Goal: Task Accomplishment & Management: Manage account settings

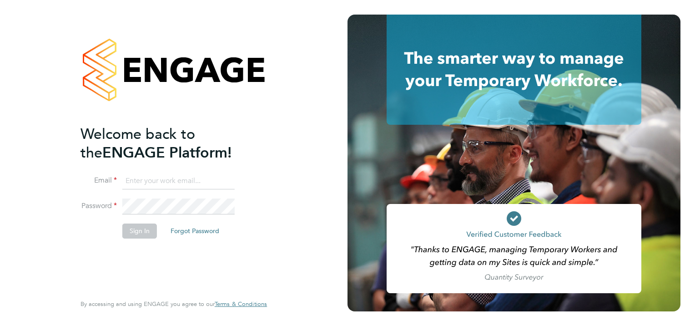
type input "jessica.macgregor@weareoptimum.com"
click at [135, 227] on button "Sign In" at bounding box center [139, 230] width 35 height 15
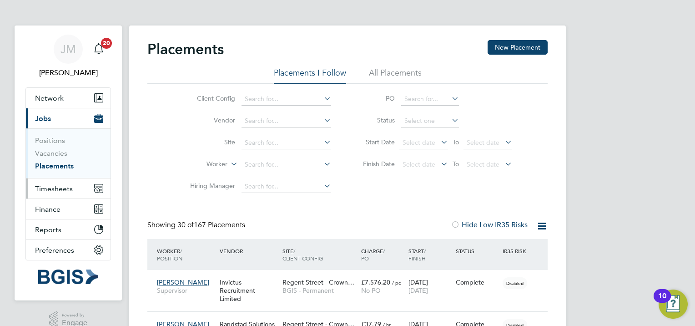
click at [46, 188] on span "Timesheets" at bounding box center [54, 188] width 38 height 9
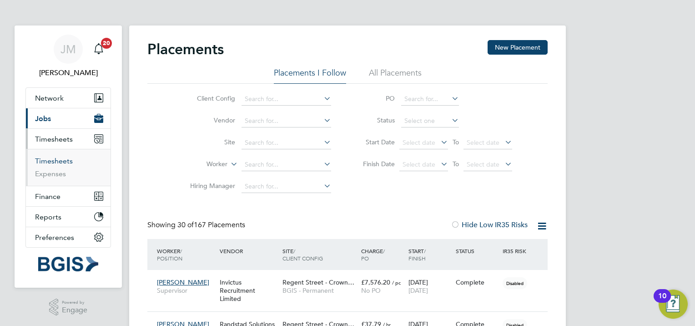
click at [55, 161] on link "Timesheets" at bounding box center [54, 161] width 38 height 9
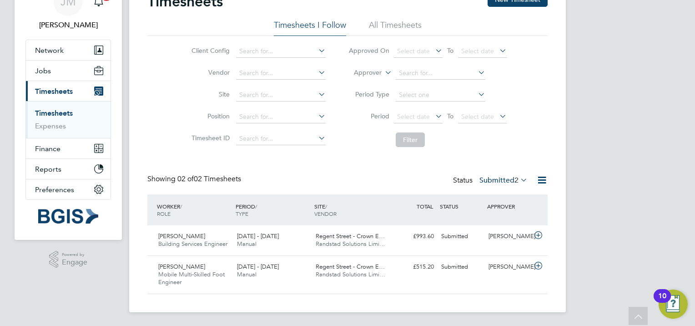
click at [53, 117] on link "Timesheets" at bounding box center [54, 113] width 38 height 9
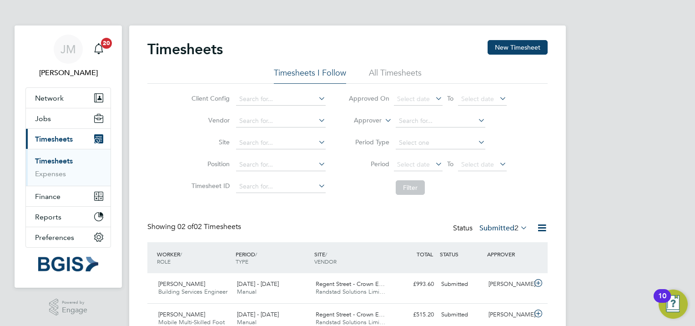
click at [410, 77] on li "All Timesheets" at bounding box center [395, 75] width 53 height 16
click at [264, 119] on input at bounding box center [281, 121] width 90 height 13
click at [175, 129] on div "Client Config Vendor Site Position Timesheet ID Approved On Select date To Sele…" at bounding box center [347, 142] width 401 height 116
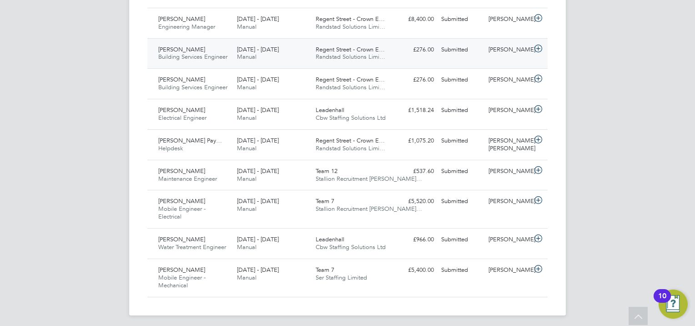
click at [199, 51] on div "[PERSON_NAME] Building Services Engineer [DATE] - [DATE]" at bounding box center [194, 53] width 79 height 23
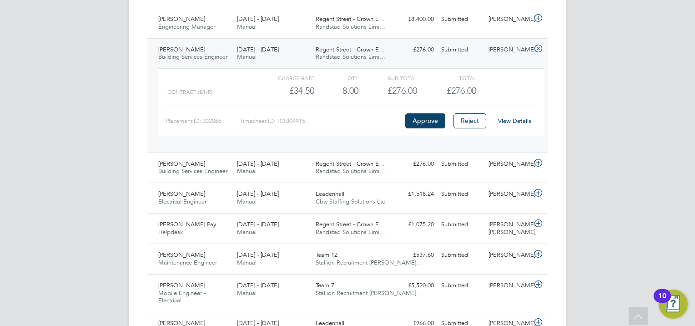
click at [519, 120] on link "View Details" at bounding box center [514, 121] width 33 height 8
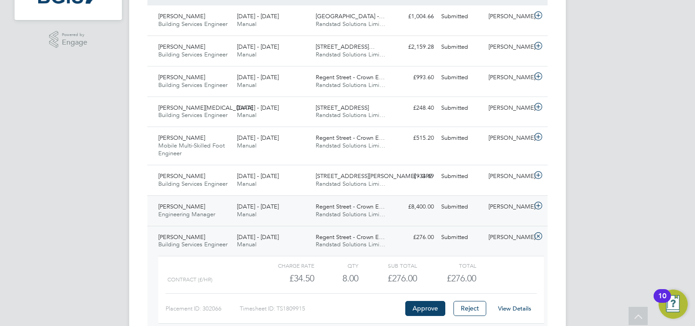
scroll to position [222, 0]
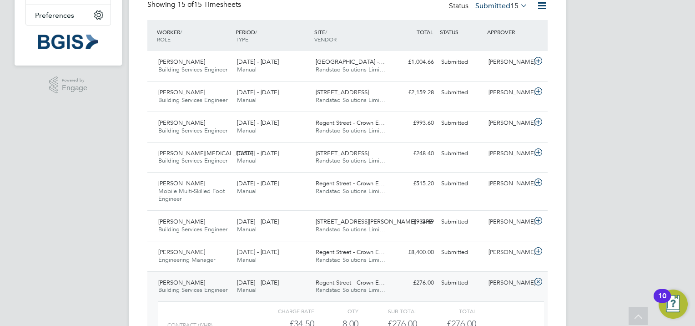
click at [541, 280] on icon at bounding box center [538, 281] width 11 height 7
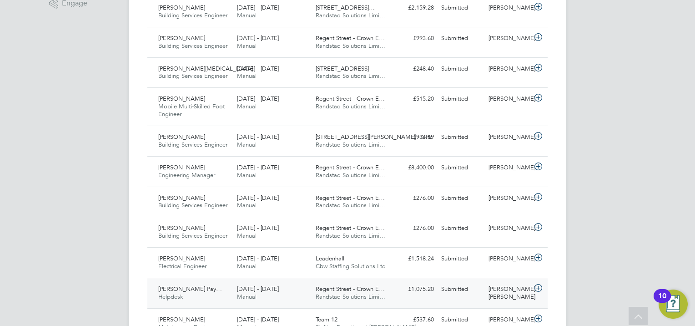
scroll to position [313, 0]
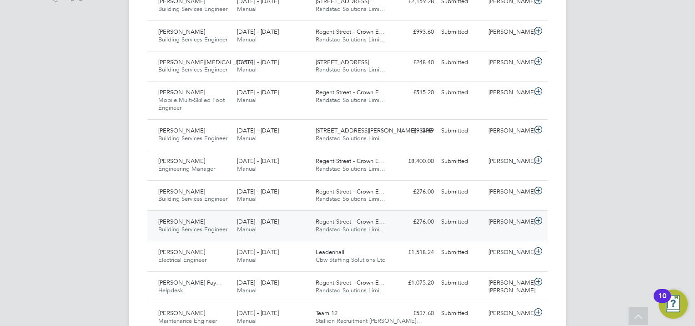
click at [177, 216] on div "[PERSON_NAME] Building Services Engineer [DATE] - [DATE]" at bounding box center [194, 225] width 79 height 23
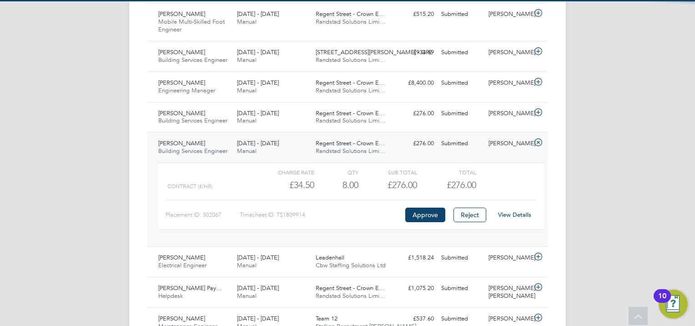
scroll to position [404, 0]
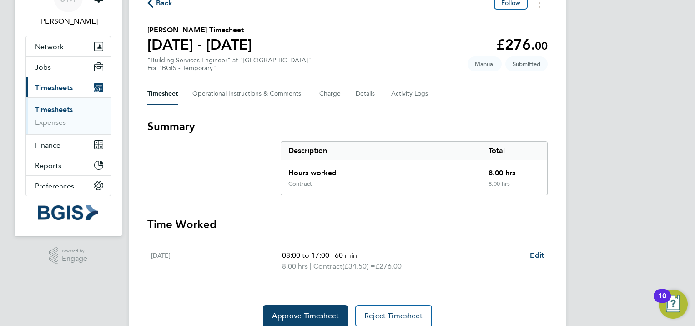
scroll to position [88, 0]
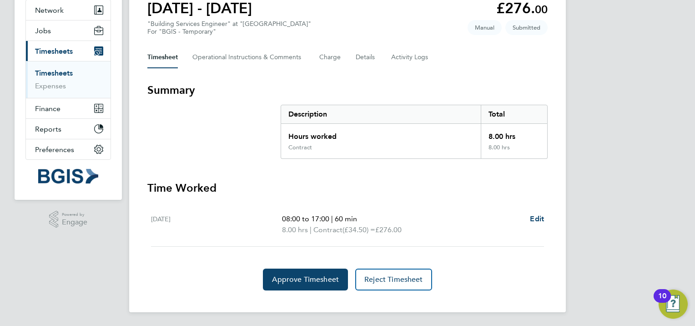
drag, startPoint x: 411, startPoint y: 230, endPoint x: 279, endPoint y: 219, distance: 132.0
click at [279, 219] on div "Fri 22 Aug 08:00 to 17:00 | 60 min 8.00 hrs | Contract (£34.50) = £276.00 Edit" at bounding box center [347, 225] width 393 height 44
drag, startPoint x: 279, startPoint y: 219, endPoint x: 284, endPoint y: 219, distance: 4.6
click at [284, 219] on span "08:00 to 17:00" at bounding box center [305, 218] width 47 height 9
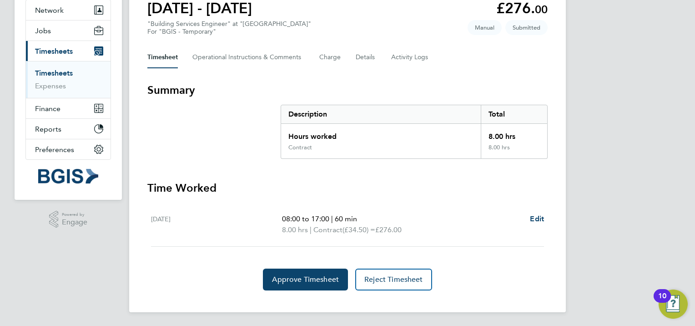
drag, startPoint x: 284, startPoint y: 219, endPoint x: 396, endPoint y: 232, distance: 112.7
click at [396, 232] on ul "08:00 to 17:00 | 60 min 8.00 hrs | Contract (£34.50) = £276.00" at bounding box center [402, 224] width 241 height 22
click at [396, 232] on span "£276.00" at bounding box center [389, 229] width 26 height 9
click at [415, 233] on p "8.00 hrs | Contract (£34.50) = £276.00" at bounding box center [402, 229] width 241 height 11
click at [414, 233] on p "8.00 hrs | Contract (£34.50) = £276.00" at bounding box center [402, 229] width 241 height 11
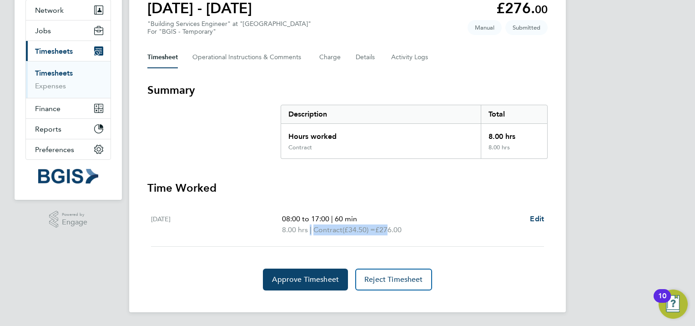
drag, startPoint x: 392, startPoint y: 229, endPoint x: 306, endPoint y: 225, distance: 86.1
click at [306, 225] on p "8.00 hrs | Contract (£34.50) = £276.00" at bounding box center [402, 229] width 241 height 11
click at [306, 225] on span "8.00 hrs" at bounding box center [295, 229] width 26 height 9
click at [285, 228] on span "8.00 hrs" at bounding box center [295, 229] width 26 height 9
drag, startPoint x: 283, startPoint y: 229, endPoint x: 430, endPoint y: 238, distance: 147.3
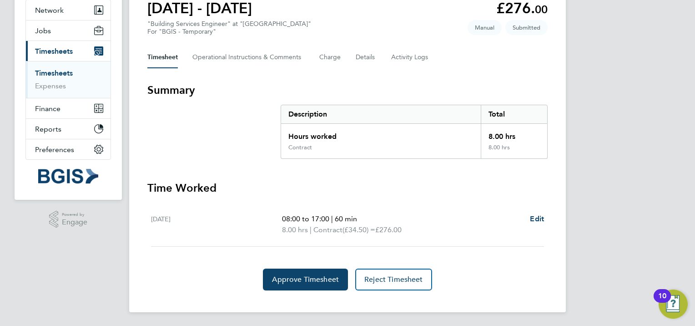
click at [430, 238] on div "Fri 22 Aug 08:00 to 17:00 | 60 min 8.00 hrs | Contract (£34.50) = £276.00 Edit" at bounding box center [347, 225] width 393 height 44
click at [426, 237] on div "Fri 22 Aug 08:00 to 17:00 | 60 min 8.00 hrs | Contract (£34.50) = £276.00 Edit" at bounding box center [347, 225] width 393 height 44
click at [339, 224] on span "Contract" at bounding box center [328, 229] width 29 height 11
click at [335, 227] on span "Contract" at bounding box center [328, 229] width 29 height 11
click at [323, 222] on span "08:00 to 17:00" at bounding box center [305, 218] width 47 height 9
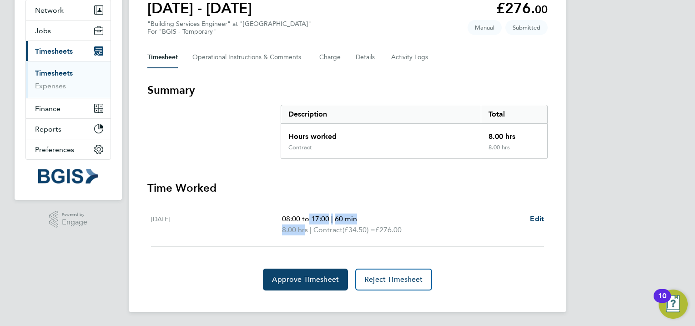
drag, startPoint x: 306, startPoint y: 219, endPoint x: 301, endPoint y: 239, distance: 20.6
click at [301, 239] on div "Fri 22 Aug 08:00 to 17:00 | 60 min 8.00 hrs | Contract (£34.50) = £276.00 Edit" at bounding box center [347, 225] width 393 height 44
drag, startPoint x: 301, startPoint y: 239, endPoint x: 284, endPoint y: 217, distance: 27.9
click at [284, 217] on span "08:00 to 17:00" at bounding box center [305, 218] width 47 height 9
drag, startPoint x: 286, startPoint y: 211, endPoint x: 289, endPoint y: 226, distance: 15.0
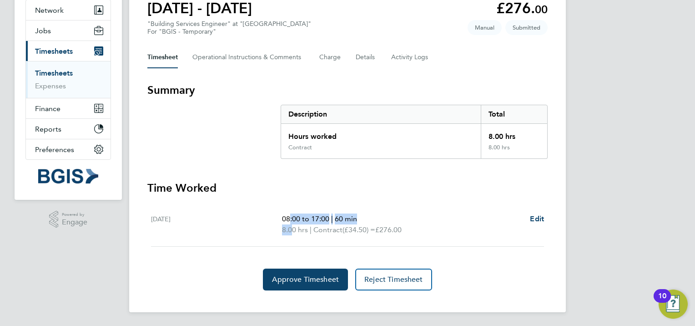
click at [289, 226] on div "Fri 22 Aug 08:00 to 17:00 | 60 min 8.00 hrs | Contract (£34.50) = £276.00 Edit" at bounding box center [347, 225] width 393 height 44
click at [289, 225] on span "8.00 hrs" at bounding box center [295, 229] width 26 height 9
click at [289, 224] on p "8.00 hrs | Contract (£34.50) = £276.00" at bounding box center [402, 229] width 241 height 11
click at [289, 219] on span "08:00 to 17:00" at bounding box center [305, 218] width 47 height 9
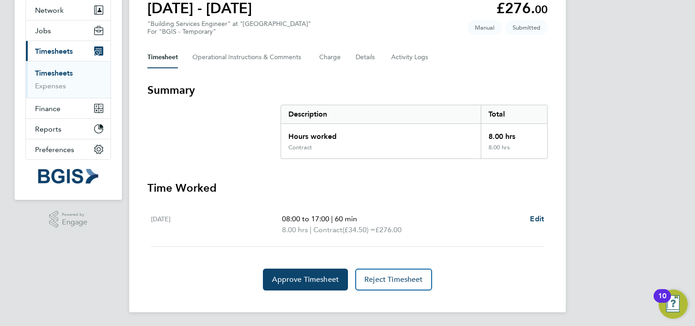
click at [286, 220] on span "08:00 to 17:00" at bounding box center [305, 218] width 47 height 9
click at [289, 220] on span "08:00 to 17:00" at bounding box center [305, 218] width 47 height 9
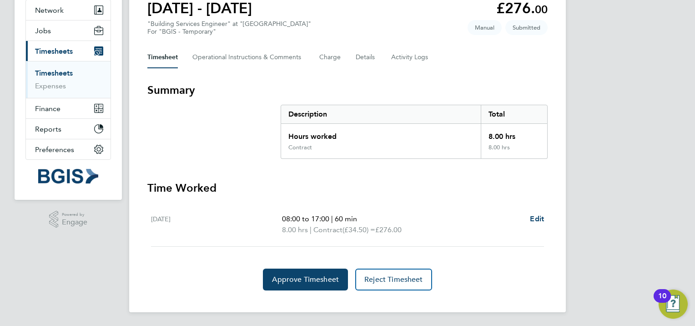
click at [373, 234] on p "8.00 hrs | Contract (£34.50) = £276.00" at bounding box center [402, 229] width 241 height 11
drag, startPoint x: 340, startPoint y: 132, endPoint x: 282, endPoint y: 135, distance: 57.4
click at [282, 135] on div "Hours worked" at bounding box center [381, 134] width 200 height 20
click at [373, 175] on section "Summary Description Total Hours worked 8.00 hrs Contract 8.00 hrs Time Worked F…" at bounding box center [347, 187] width 401 height 208
click at [381, 209] on div "Fri 22 Aug 08:00 to 17:00 | 60 min 8.00 hrs | Contract (£34.50) = £276.00 Edit" at bounding box center [347, 225] width 393 height 44
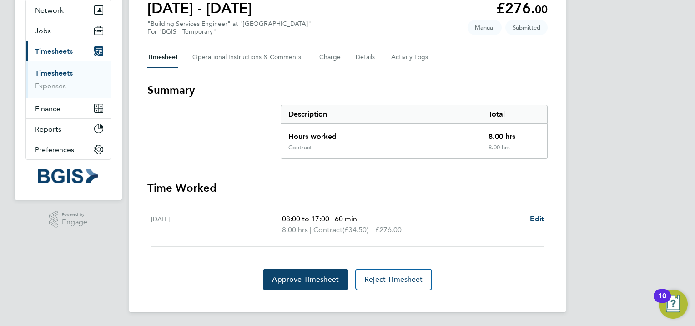
click at [388, 190] on h3 "Time Worked" at bounding box center [347, 188] width 401 height 15
click at [303, 186] on h3 "Time Worked" at bounding box center [347, 188] width 401 height 15
click at [320, 187] on h3 "Time Worked" at bounding box center [347, 188] width 401 height 15
click at [425, 215] on p "08:00 to 17:00 | 60 min" at bounding box center [402, 218] width 241 height 11
click at [306, 151] on div "Contract" at bounding box center [381, 151] width 200 height 15
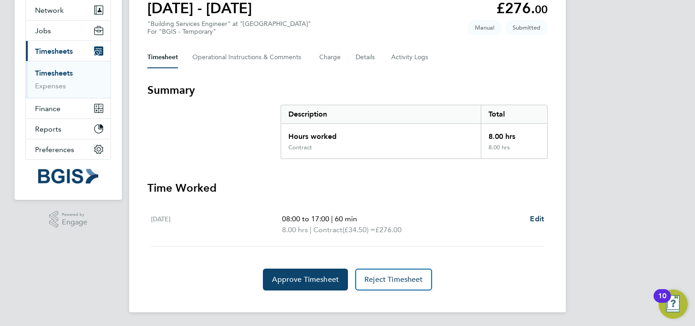
drag, startPoint x: 290, startPoint y: 149, endPoint x: 290, endPoint y: 175, distance: 25.9
click at [290, 175] on section "Summary Description Total Hours worked 8.00 hrs Contract 8.00 hrs Time Worked F…" at bounding box center [347, 187] width 401 height 208
drag, startPoint x: 290, startPoint y: 176, endPoint x: 277, endPoint y: 174, distance: 13.3
click at [277, 174] on section "Summary Description Total Hours worked 8.00 hrs Contract 8.00 hrs Time Worked F…" at bounding box center [347, 187] width 401 height 208
click at [217, 192] on h3 "Time Worked" at bounding box center [347, 188] width 401 height 15
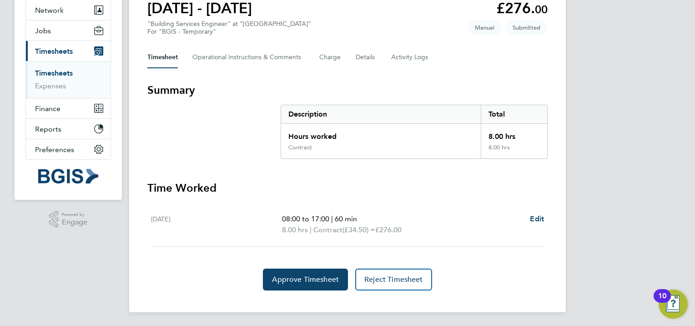
click at [200, 104] on section "Summary Description Total Hours worked 8.00 hrs Contract 8.00 hrs" at bounding box center [347, 121] width 401 height 76
